Goal: Transaction & Acquisition: Purchase product/service

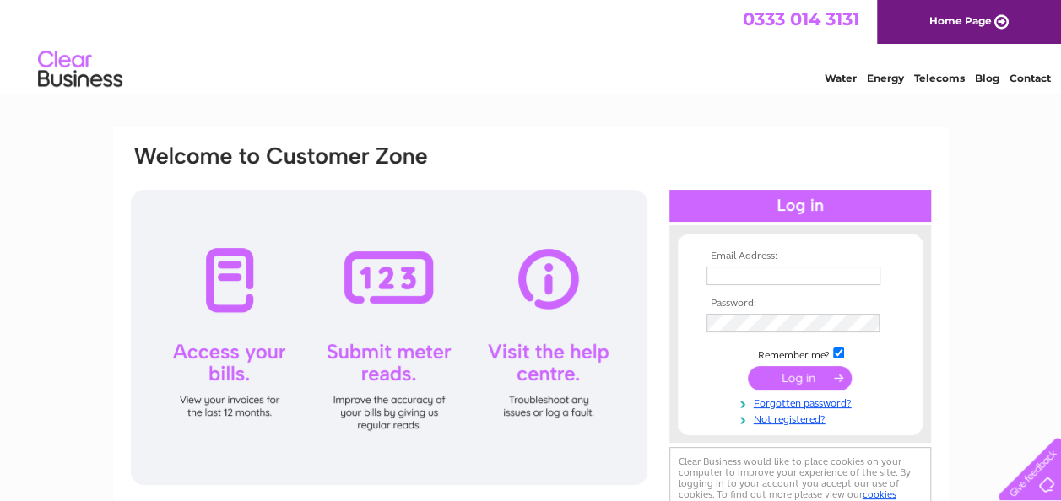
type input "k.nealis@hotmail.com"
click at [793, 380] on input "submit" at bounding box center [800, 378] width 104 height 24
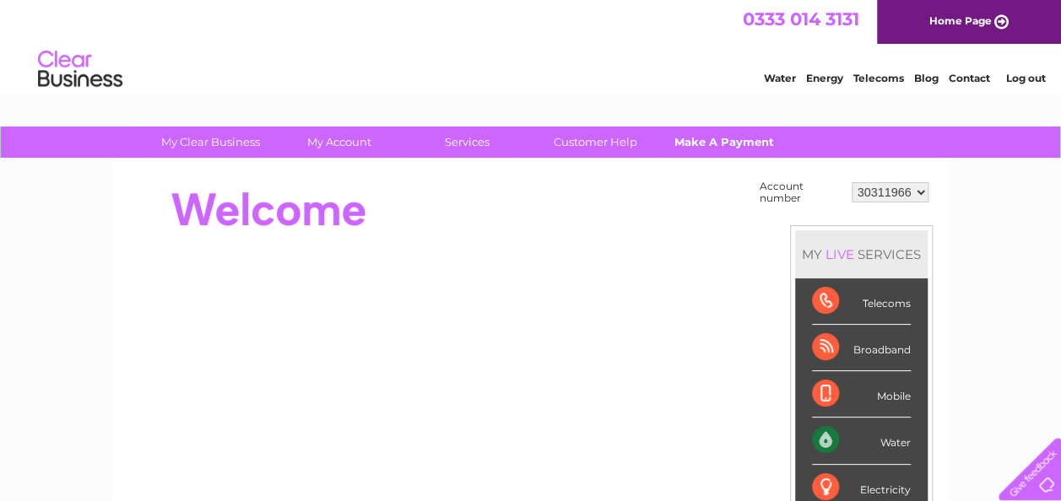
click at [690, 143] on link "Make A Payment" at bounding box center [723, 142] width 139 height 31
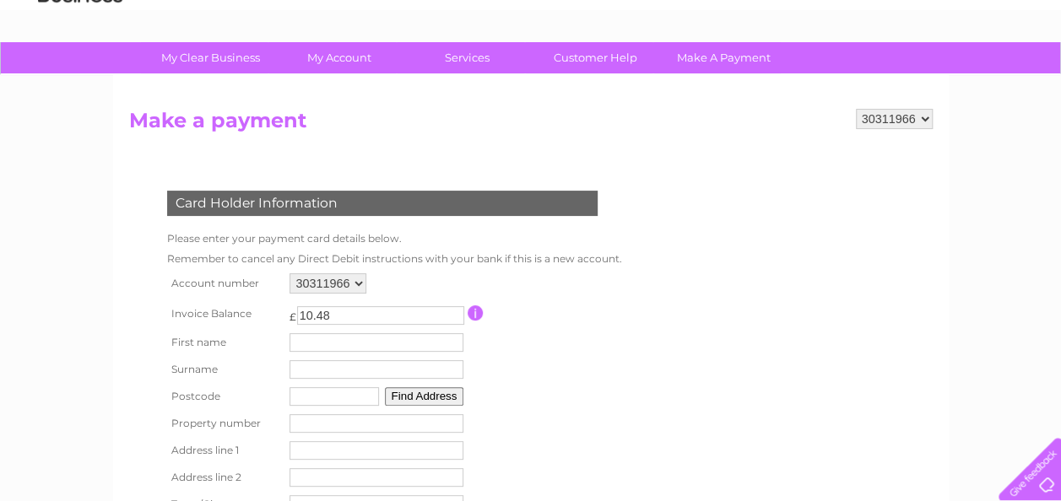
scroll to position [169, 0]
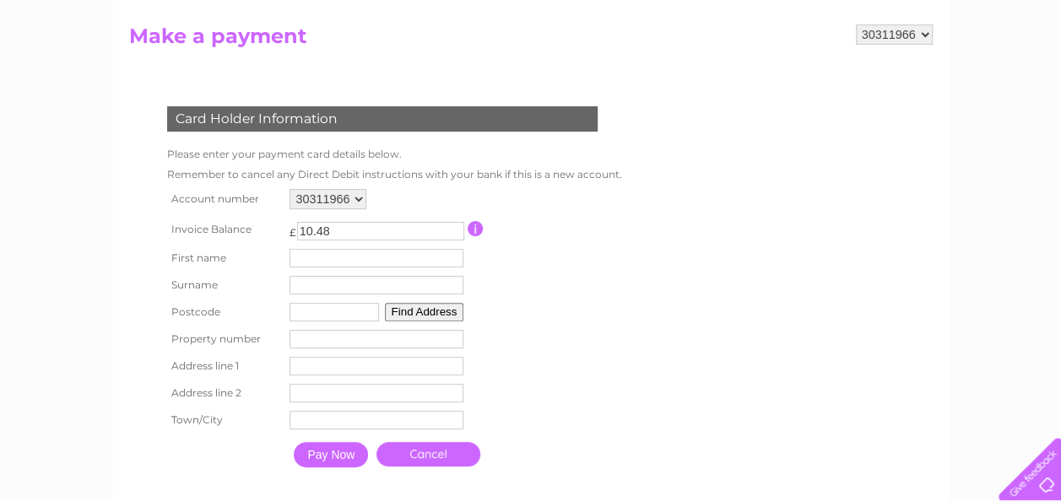
drag, startPoint x: 362, startPoint y: 235, endPoint x: 296, endPoint y: 232, distance: 65.9
click at [297, 232] on input "10.48" at bounding box center [380, 231] width 167 height 19
type input "21.00"
click at [370, 253] on input "text" at bounding box center [376, 258] width 174 height 19
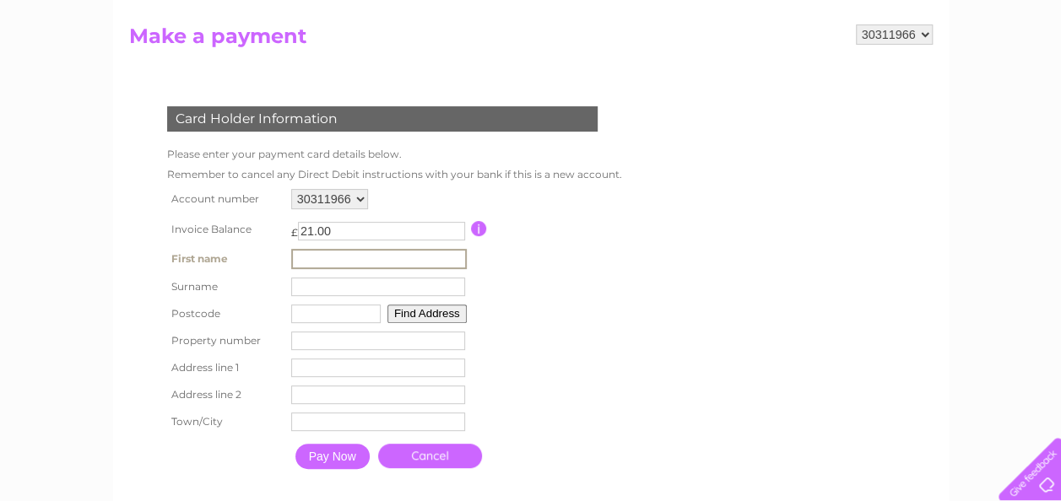
type input "[PERSON_NAME]"
type input "G14 9ER"
type input "Flat 2/2"
type input "[STREET_ADDRESS]"
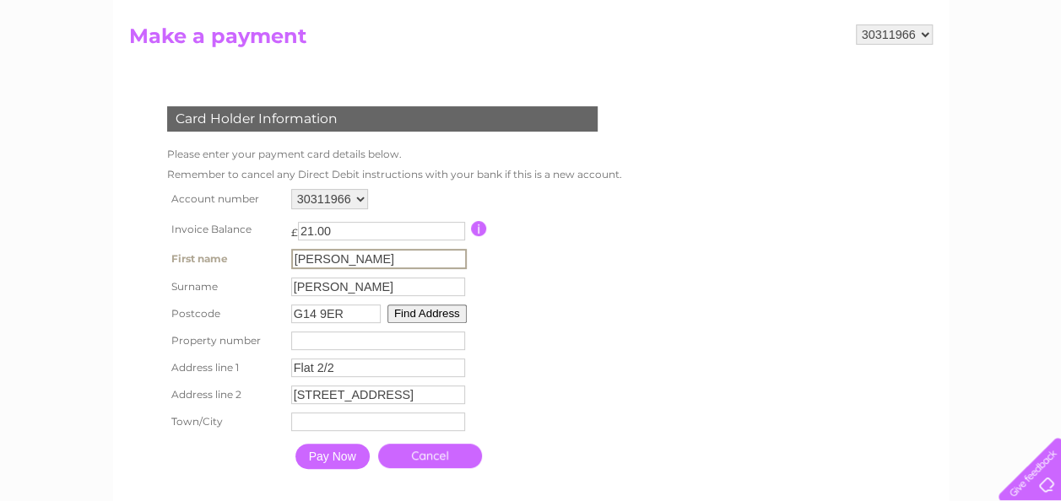
type input "[GEOGRAPHIC_DATA]"
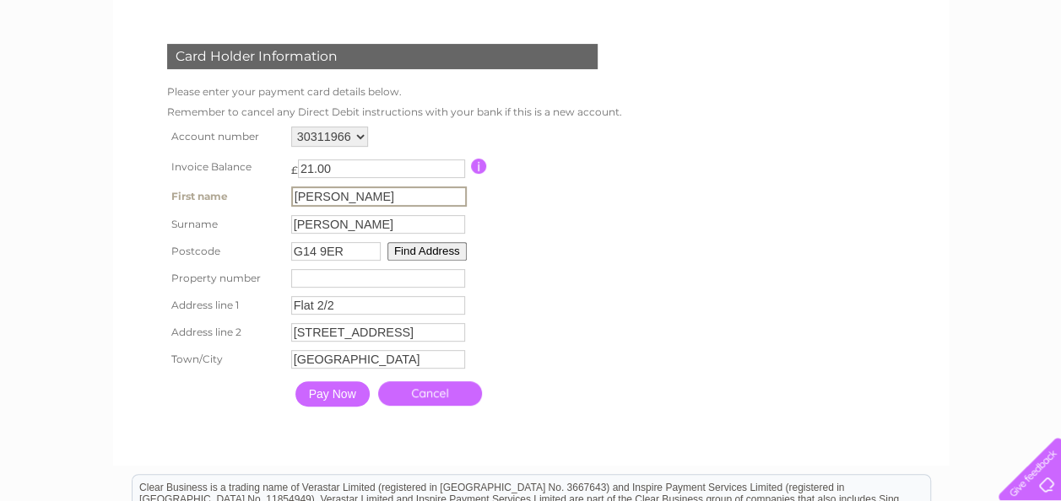
scroll to position [253, 0]
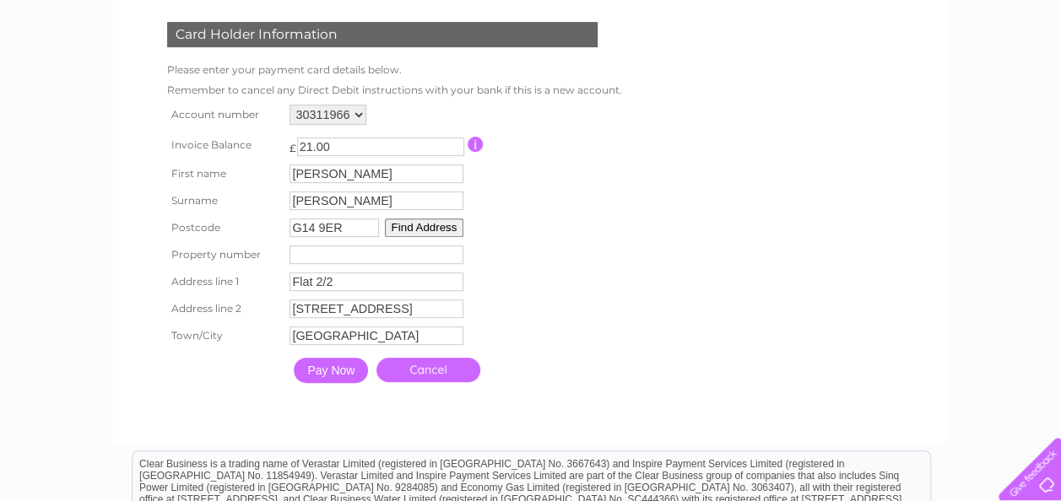
click at [317, 381] on input "Pay Now" at bounding box center [331, 370] width 74 height 25
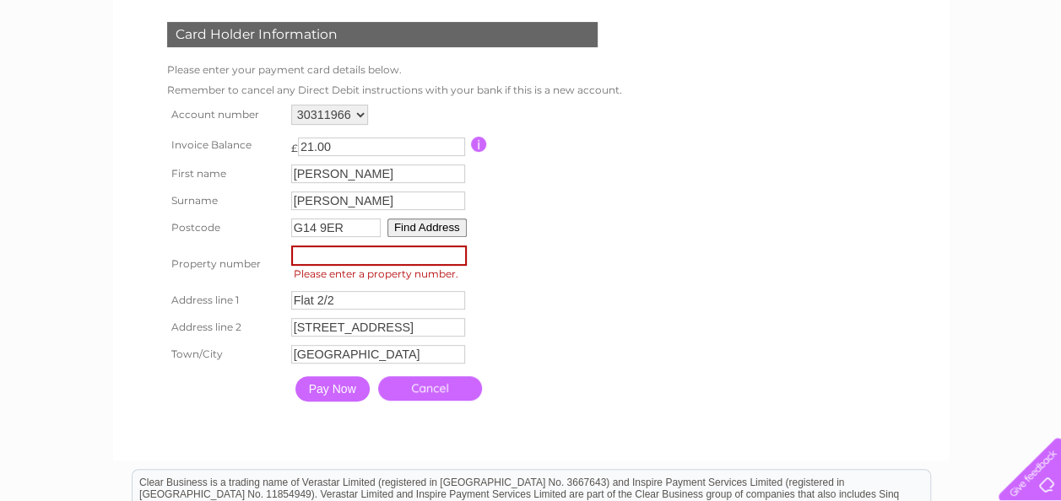
click at [316, 262] on input "number" at bounding box center [379, 256] width 176 height 20
type input "7"
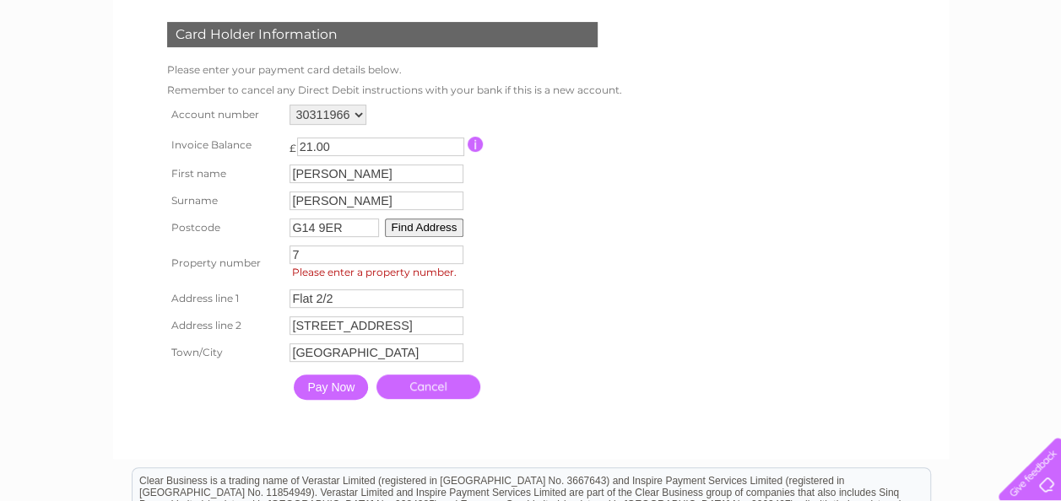
click at [682, 306] on form "30311966 Make a payment Card Holder Information Please enter your payment card …" at bounding box center [530, 191] width 803 height 502
click at [323, 385] on input "Pay Now" at bounding box center [331, 387] width 74 height 25
